Goal: Check status: Check status

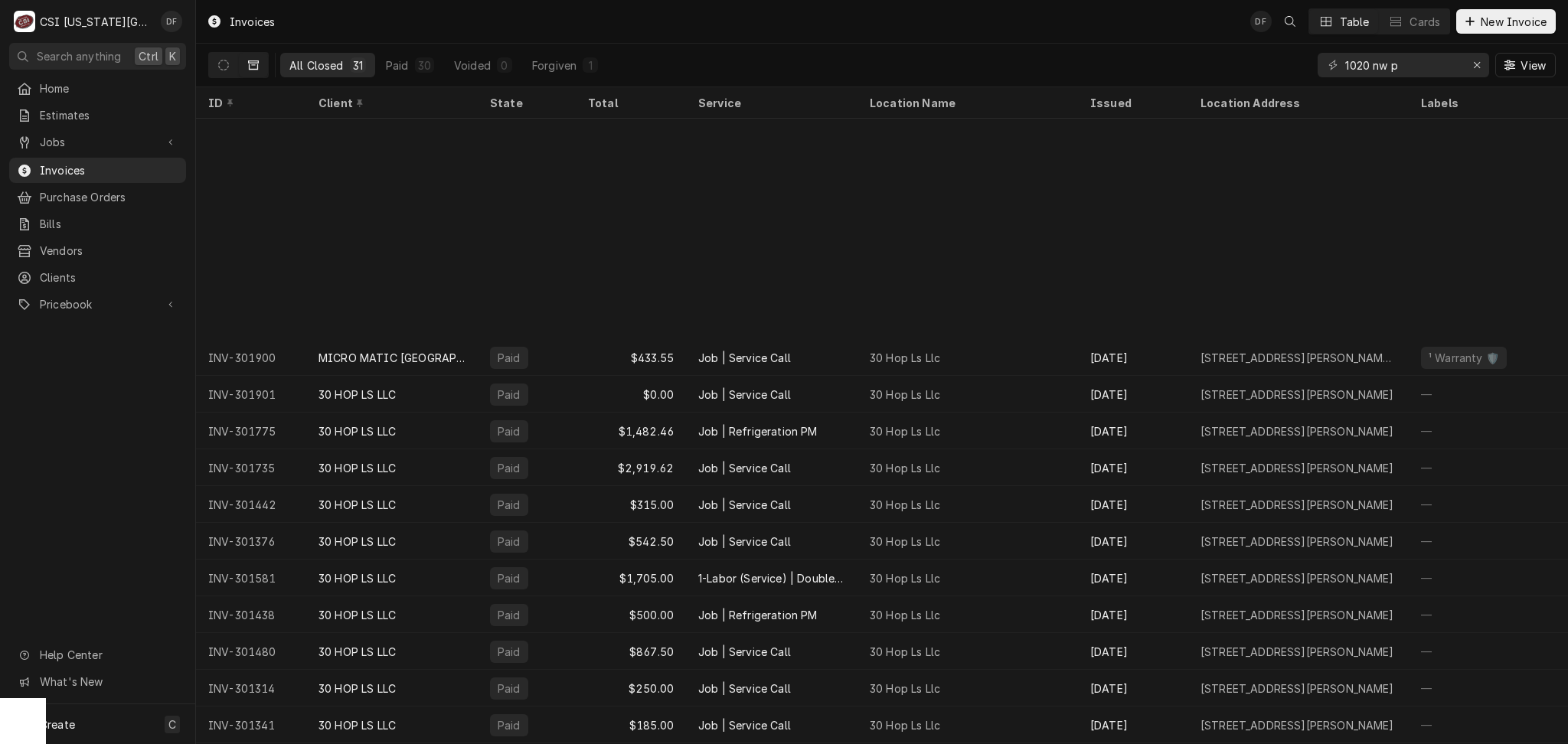
scroll to position [259, 0]
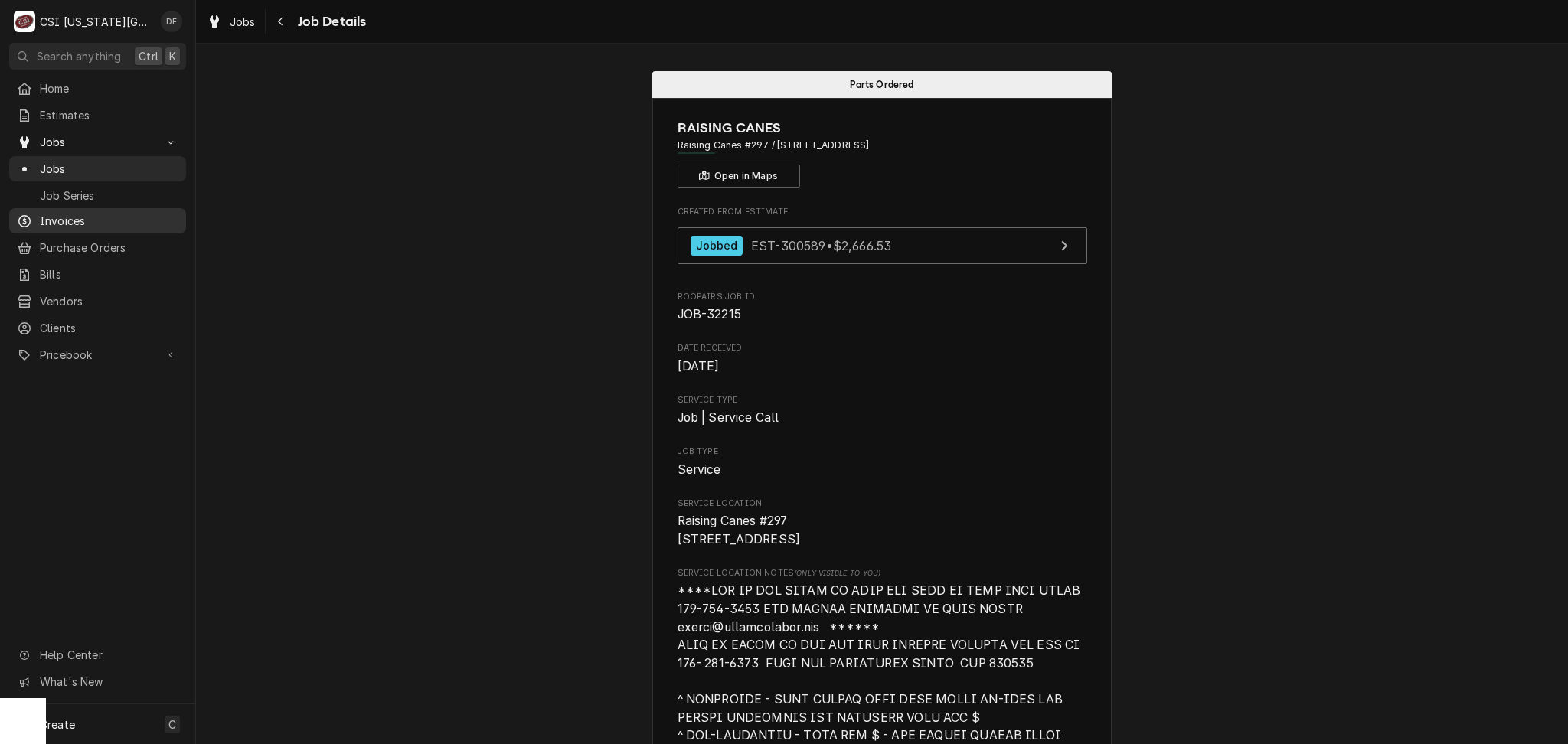
click at [81, 218] on span "Invoices" at bounding box center [109, 220] width 139 height 16
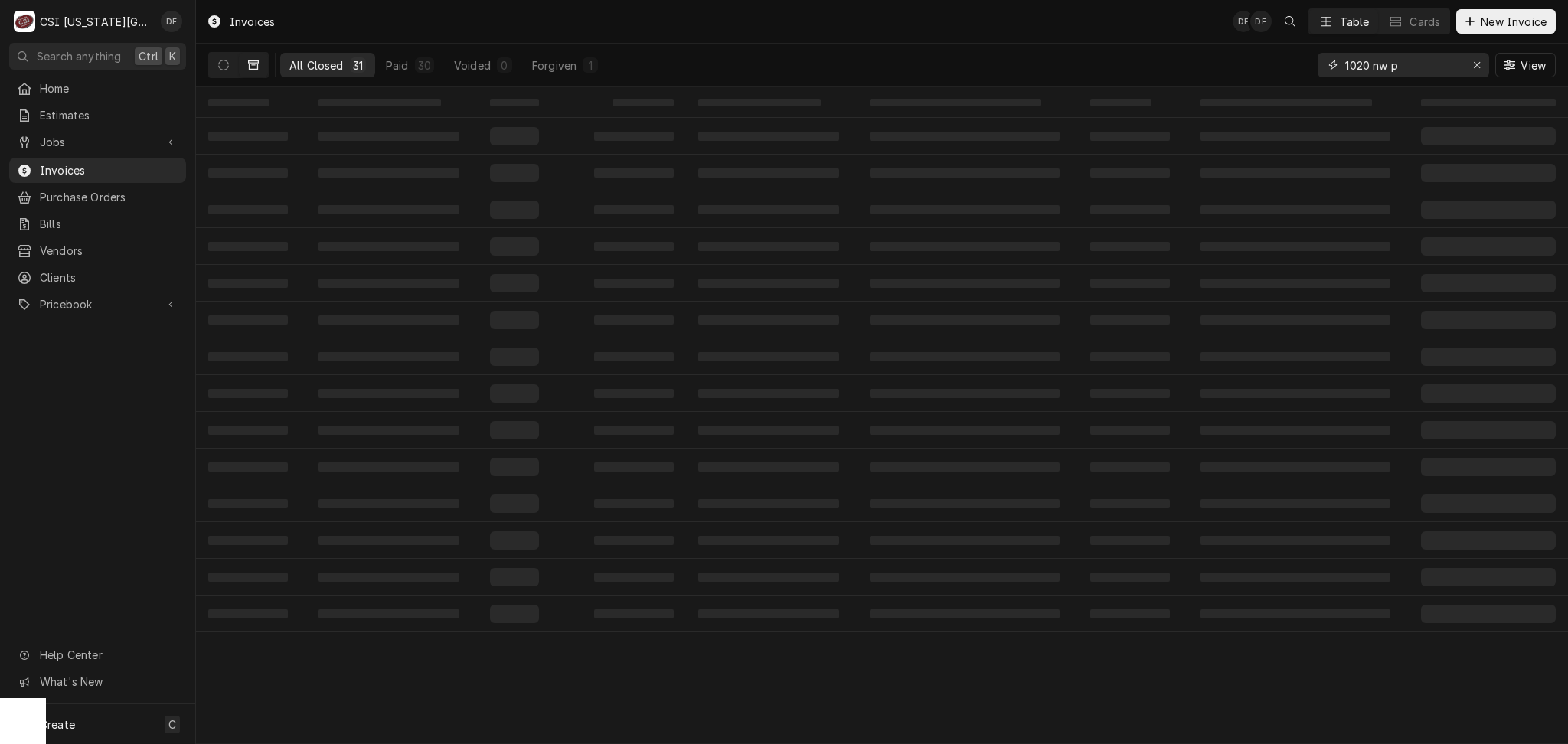
drag, startPoint x: 1419, startPoint y: 59, endPoint x: 1315, endPoint y: 72, distance: 104.8
click at [1315, 72] on div "All Closed 31 Paid 30 Voided 0 Forgiven 1 1020 nw p View" at bounding box center [882, 65] width 1348 height 43
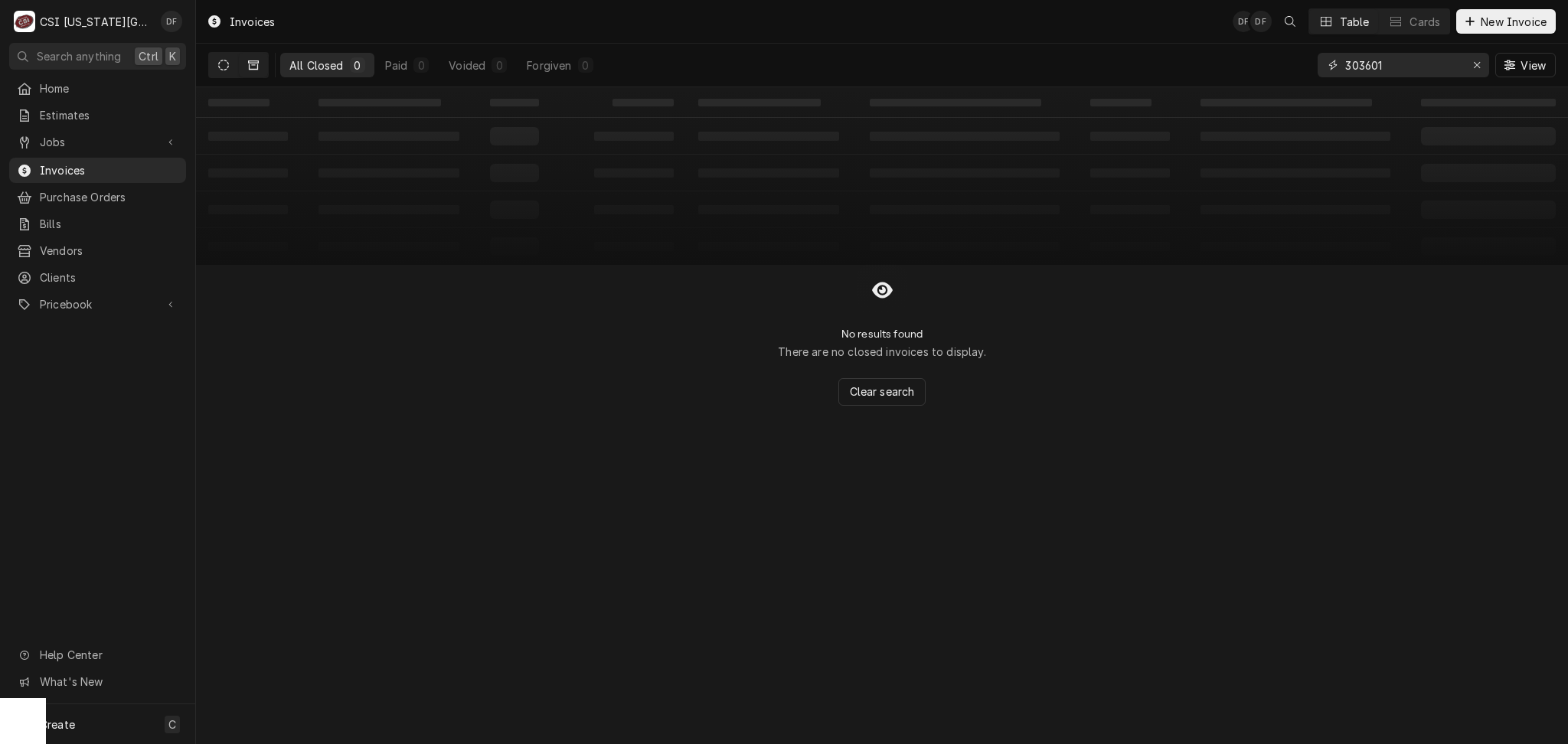
type input "303601"
click at [226, 65] on icon "Dynamic Content Wrapper" at bounding box center [224, 65] width 11 height 11
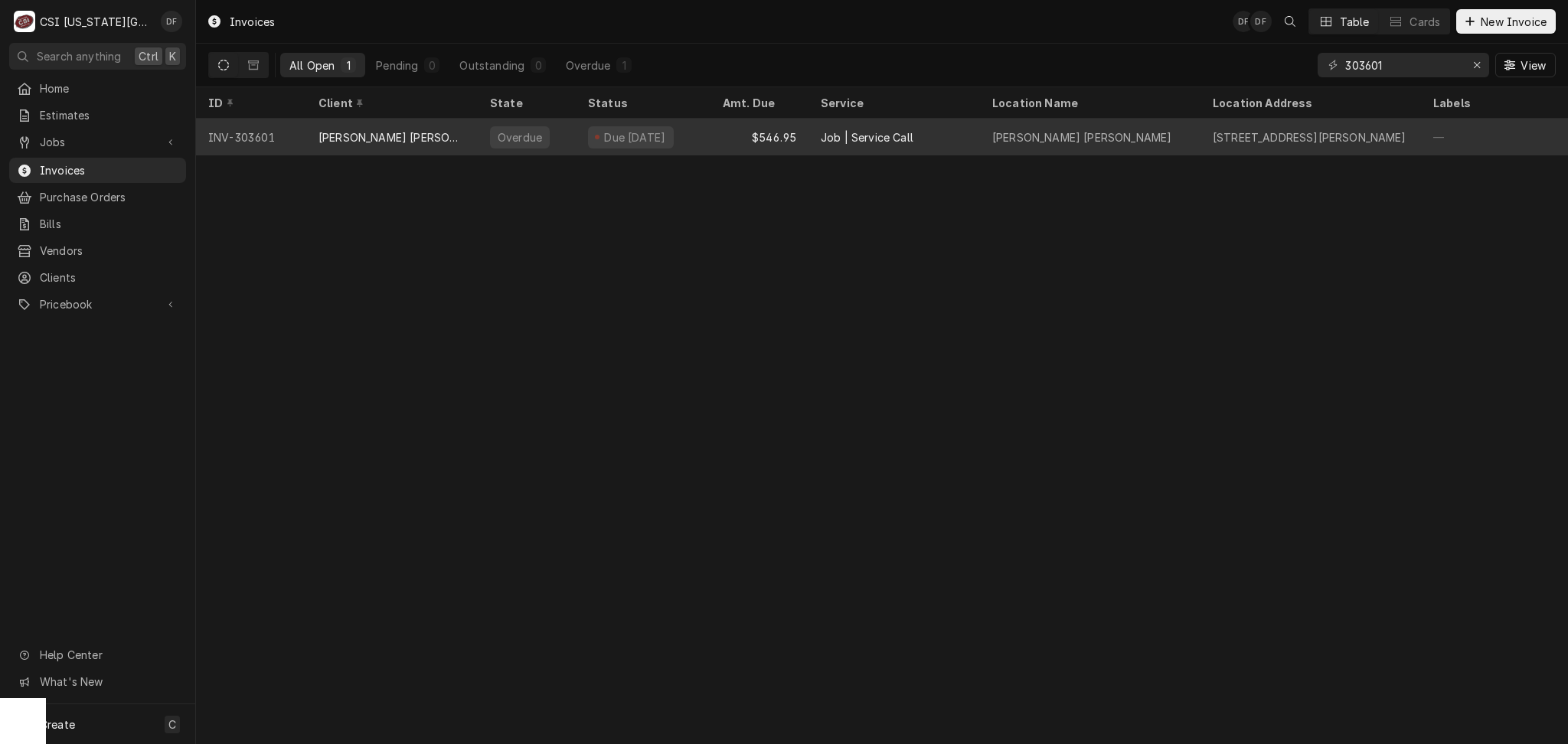
click at [753, 145] on div "$546.95" at bounding box center [759, 137] width 98 height 37
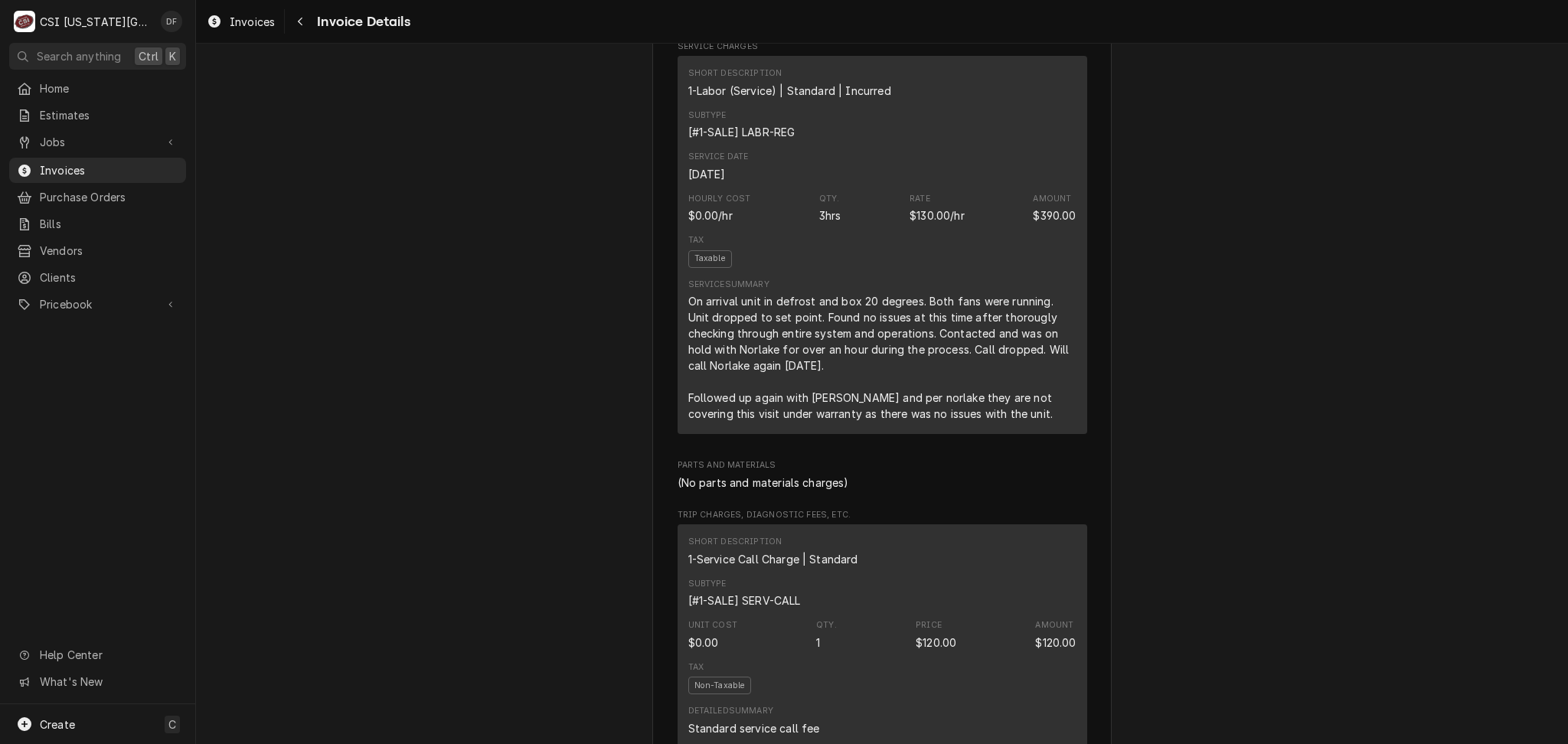
scroll to position [1020, 0]
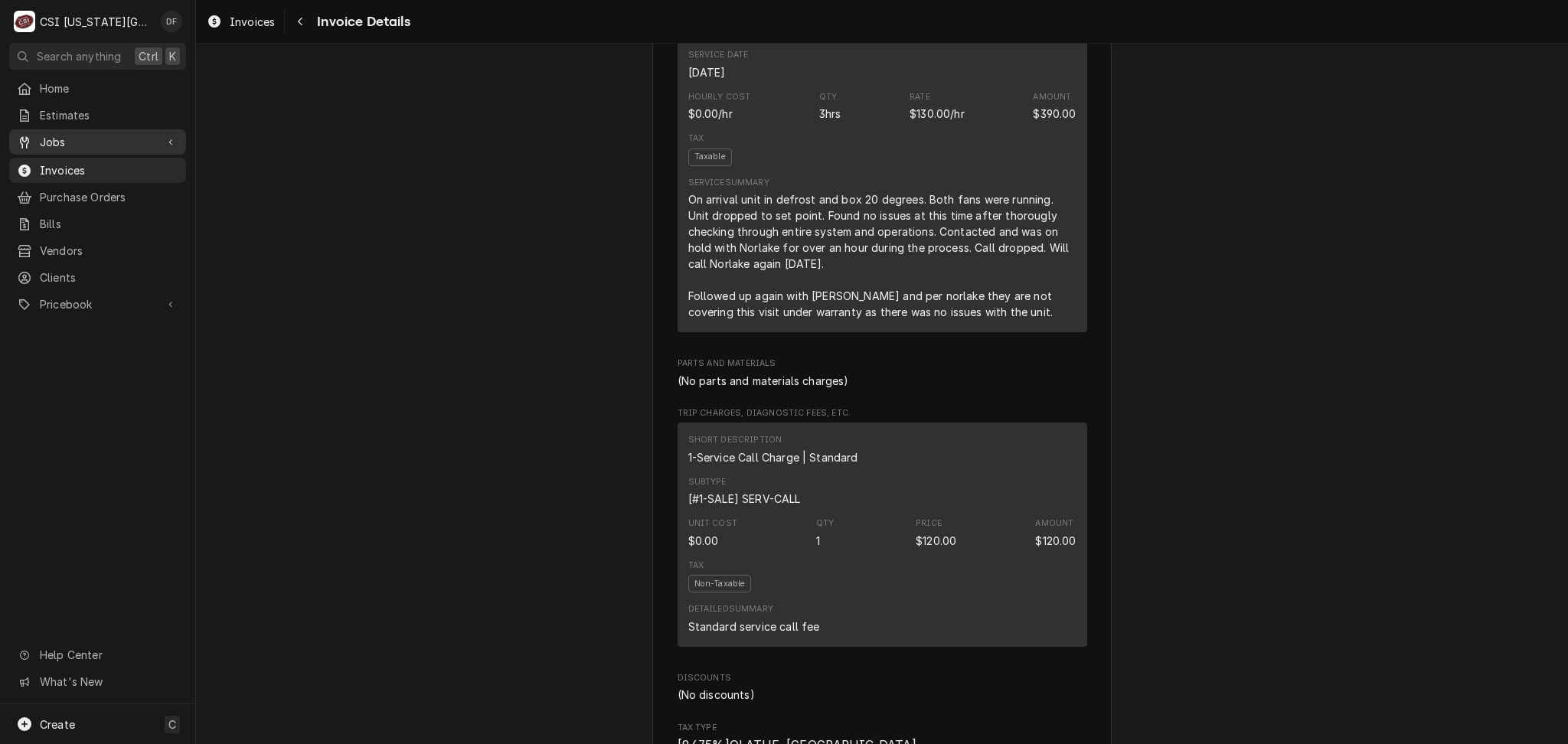
click at [81, 134] on span "Jobs" at bounding box center [98, 142] width 116 height 16
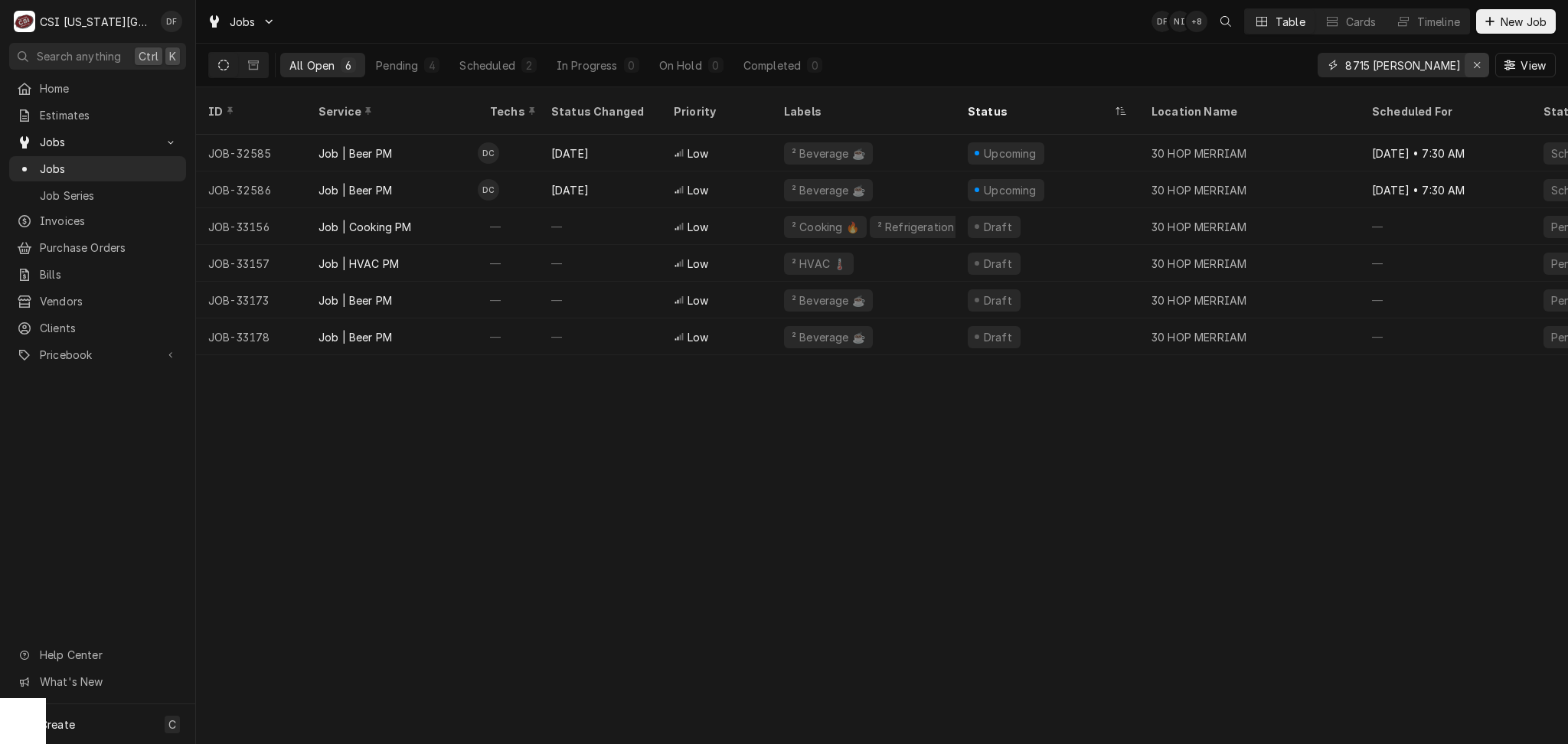
click at [1477, 60] on icon "Erase input" at bounding box center [1478, 65] width 9 height 11
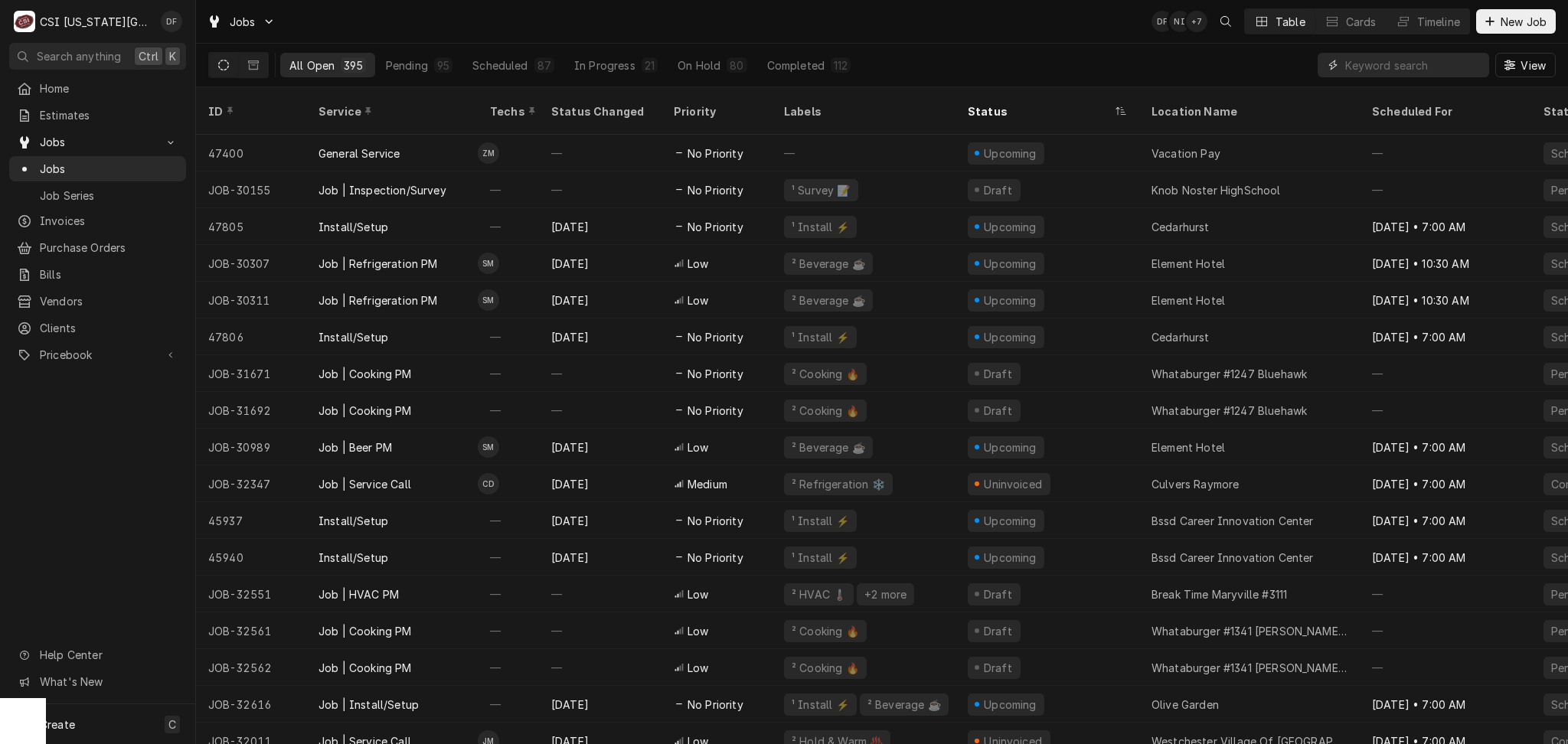
click at [1372, 66] on input "Dynamic Content Wrapper" at bounding box center [1413, 65] width 136 height 25
click at [1393, 69] on input "Dynamic Content Wrapper" at bounding box center [1413, 65] width 136 height 25
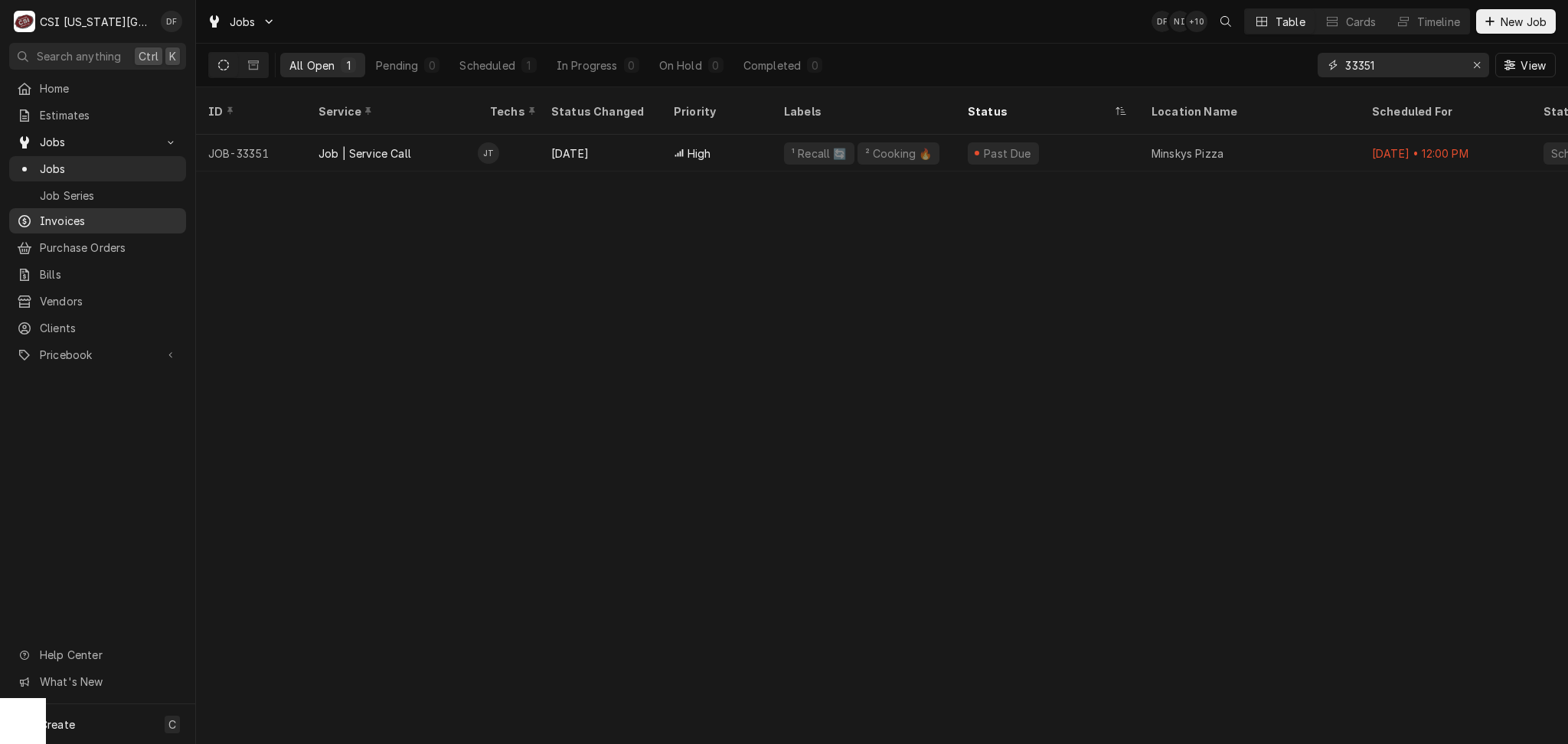
type input "33351"
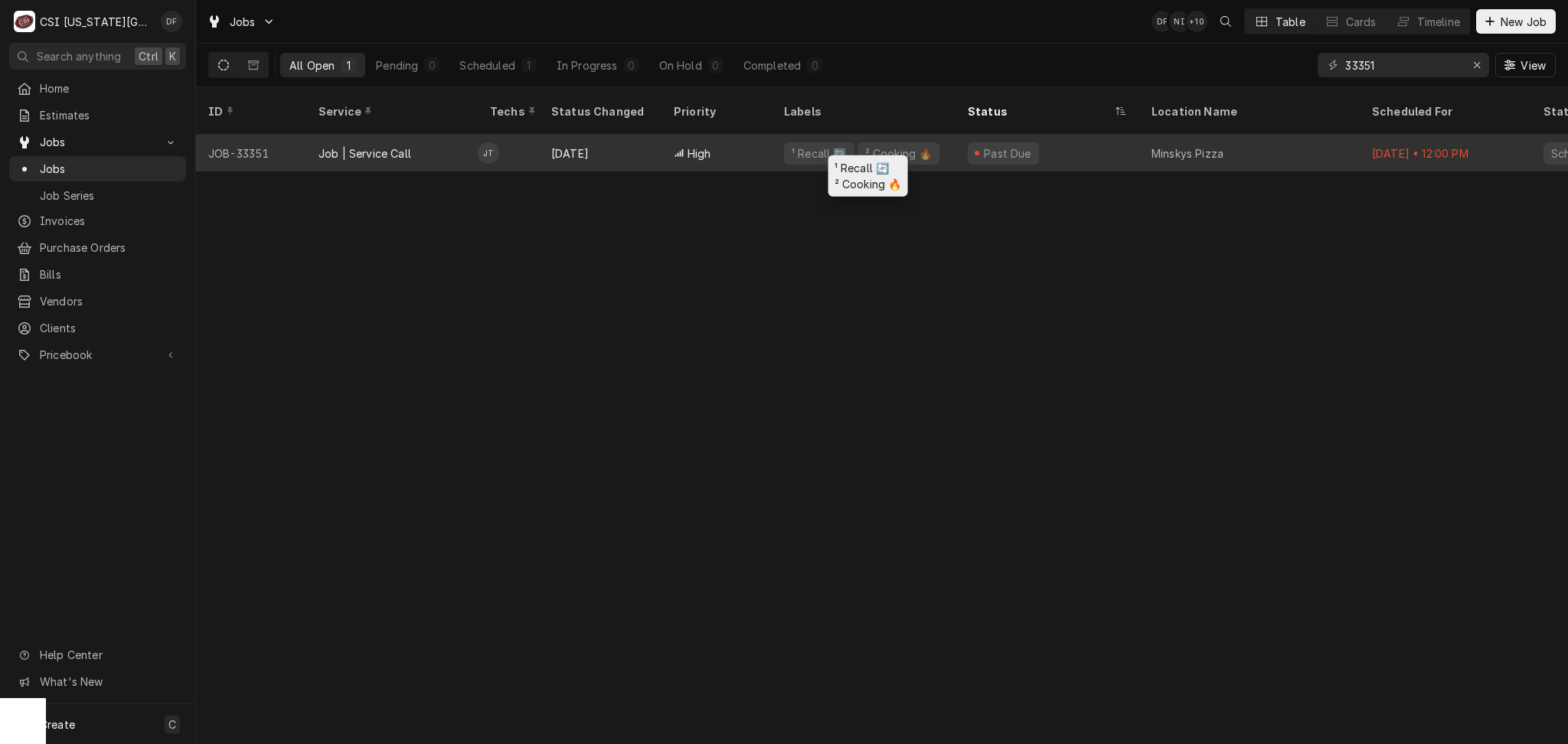
click at [776, 134] on div "¹ Recall 🔄 ² Cooking 🔥" at bounding box center [864, 152] width 184 height 37
